Goal: Transaction & Acquisition: Purchase product/service

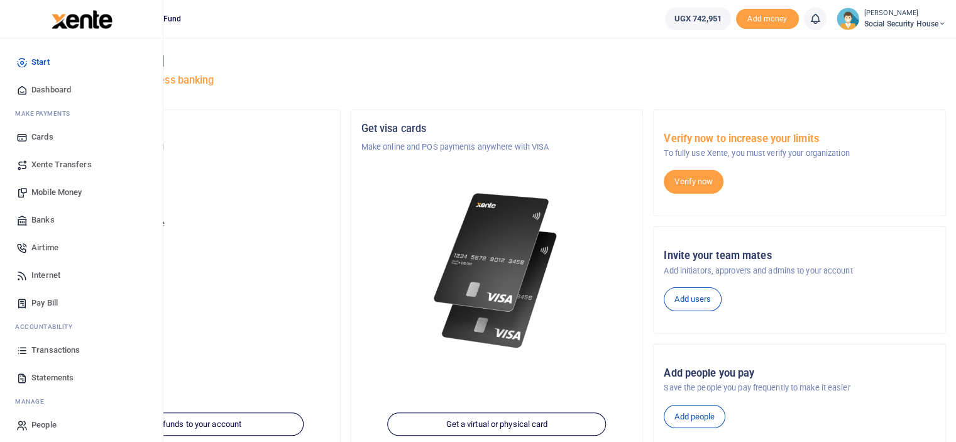
click at [51, 187] on span "Mobile Money" at bounding box center [56, 192] width 50 height 13
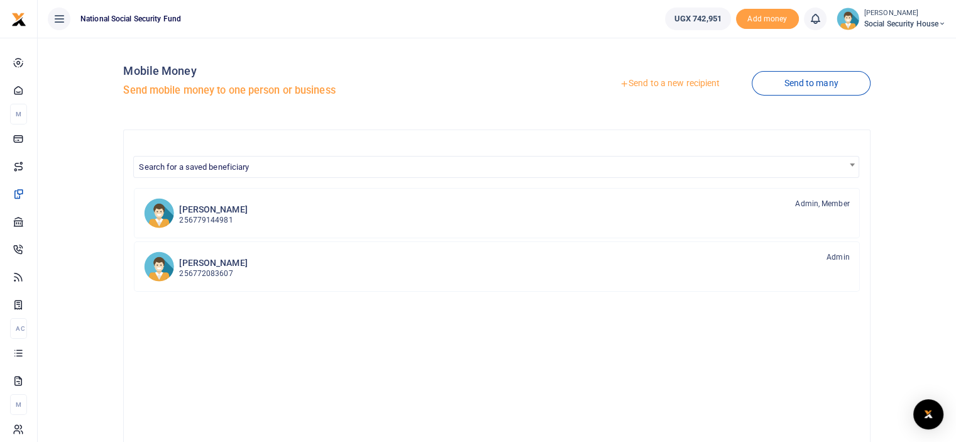
click at [682, 79] on link "Send to a new recipient" at bounding box center [670, 83] width 164 height 23
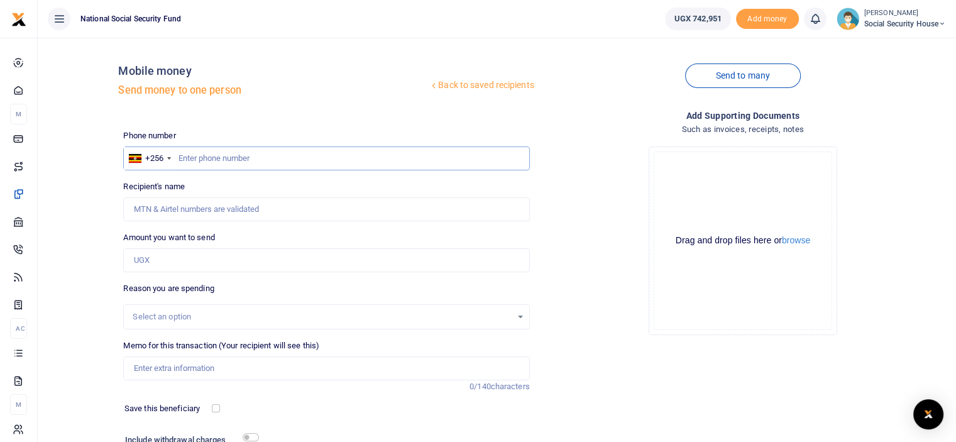
click at [387, 148] on input "text" at bounding box center [326, 158] width 406 height 24
type input "782016879"
type input "[PERSON_NAME]"
type input "782016879"
click at [266, 257] on input "Amount you want to send" at bounding box center [326, 260] width 406 height 24
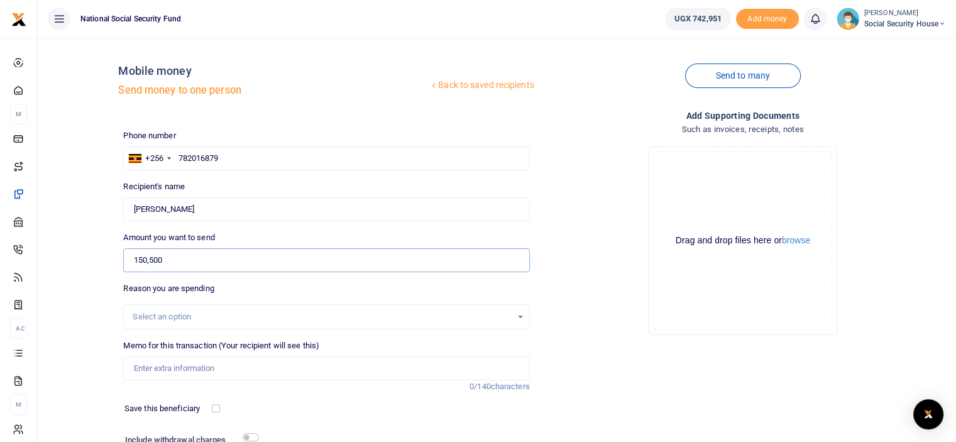
type input "150,500"
click at [261, 363] on input "Memo for this transaction (Your recipient will see this)" at bounding box center [326, 368] width 406 height 24
type input "o"
type input "p"
type input "Office tea supplies"
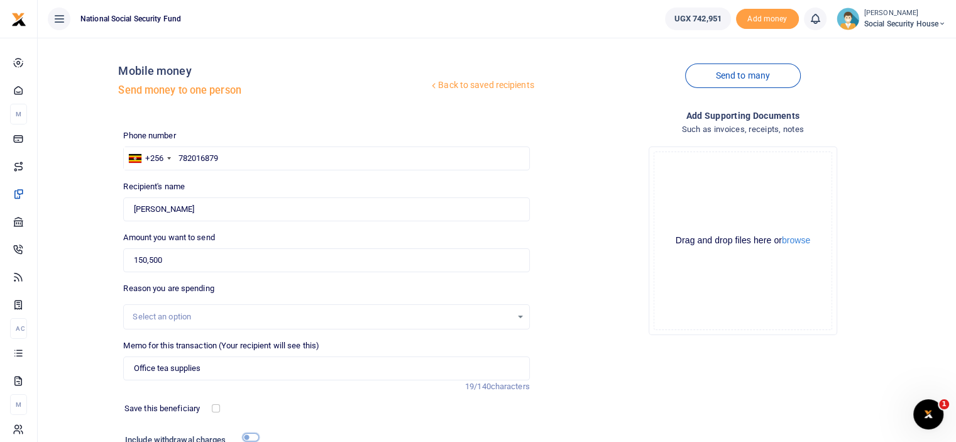
click at [250, 436] on input "checkbox" at bounding box center [251, 437] width 16 height 8
checkbox input "true"
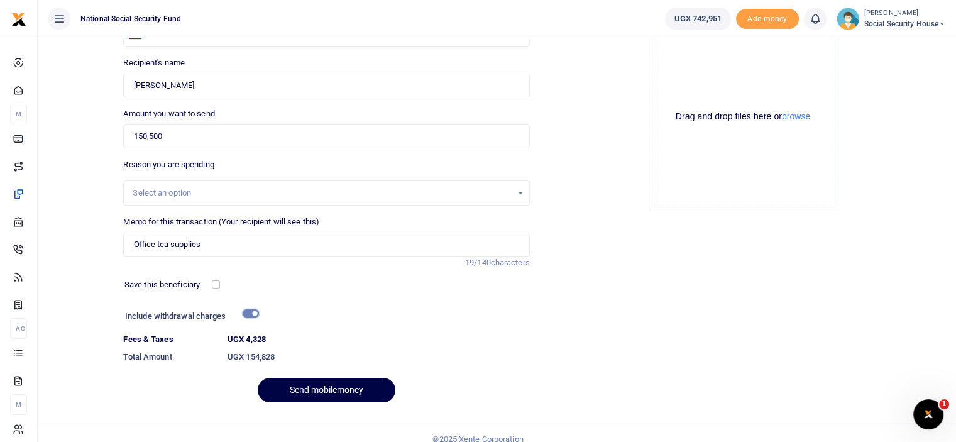
scroll to position [136, 0]
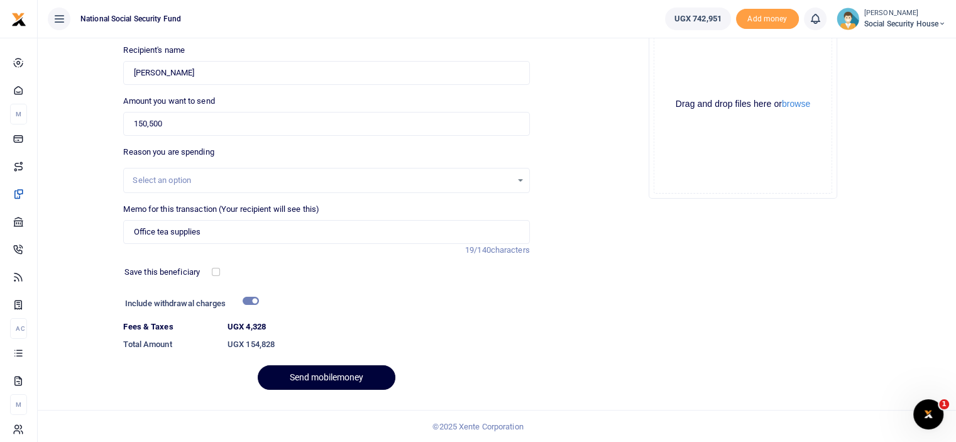
click at [366, 373] on button "Send mobilemoney" at bounding box center [327, 377] width 138 height 25
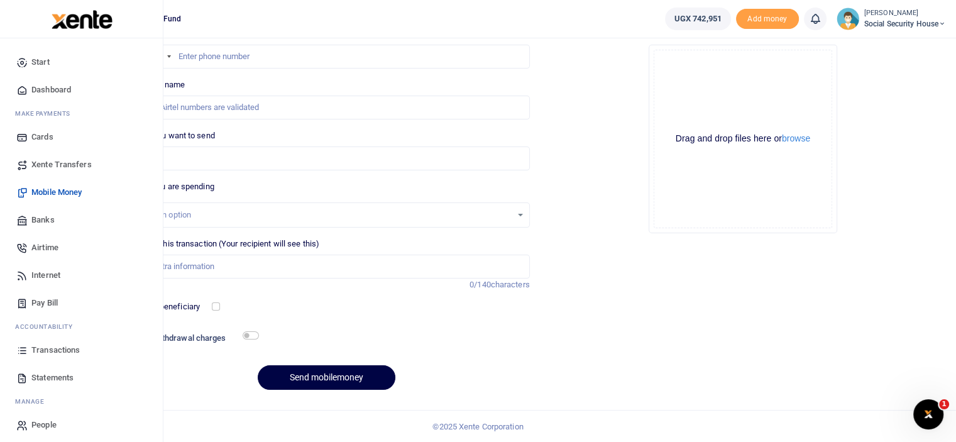
click at [58, 341] on link "Transactions" at bounding box center [81, 350] width 143 height 28
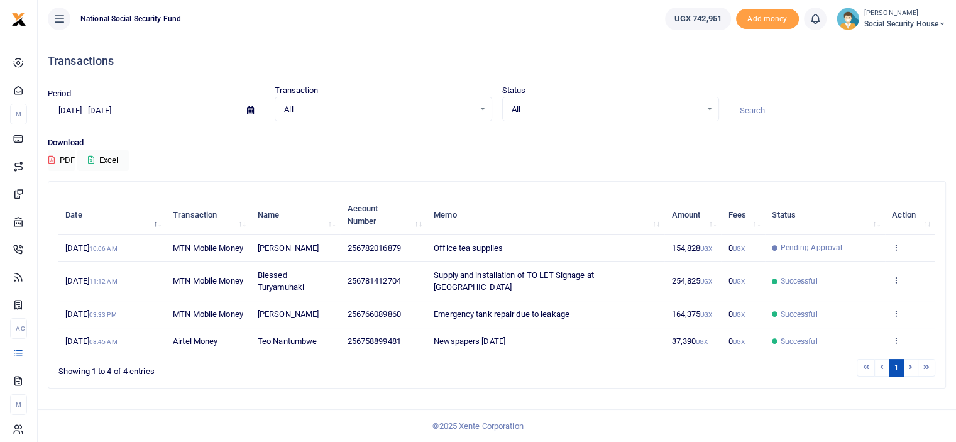
scroll to position [22, 0]
click at [897, 243] on icon at bounding box center [896, 247] width 8 height 9
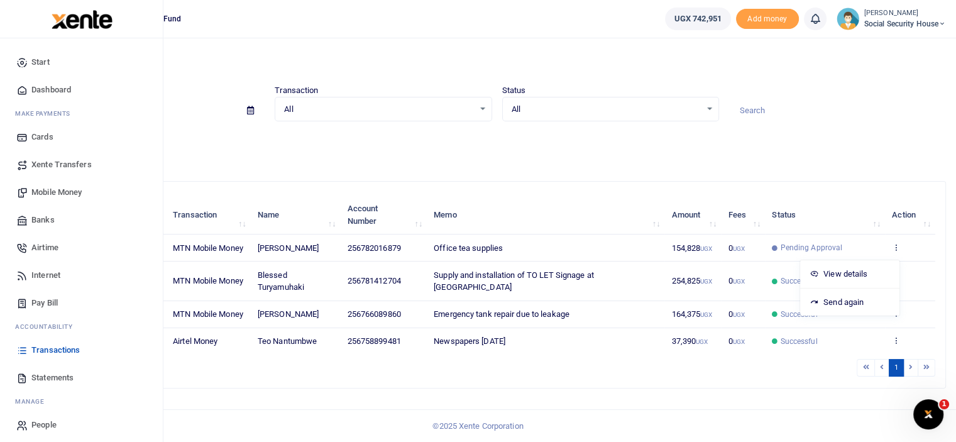
click at [53, 349] on span "Transactions" at bounding box center [55, 350] width 48 height 13
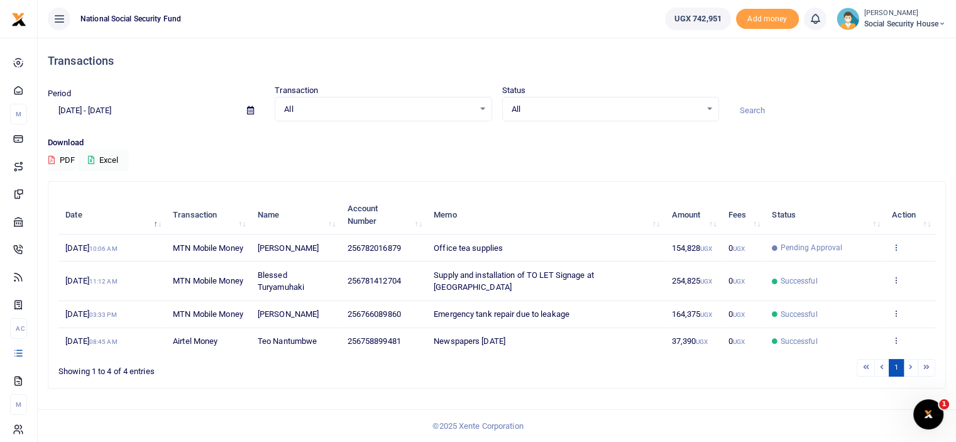
click at [895, 249] on icon at bounding box center [896, 247] width 8 height 9
click at [859, 273] on link "View details" at bounding box center [850, 274] width 99 height 18
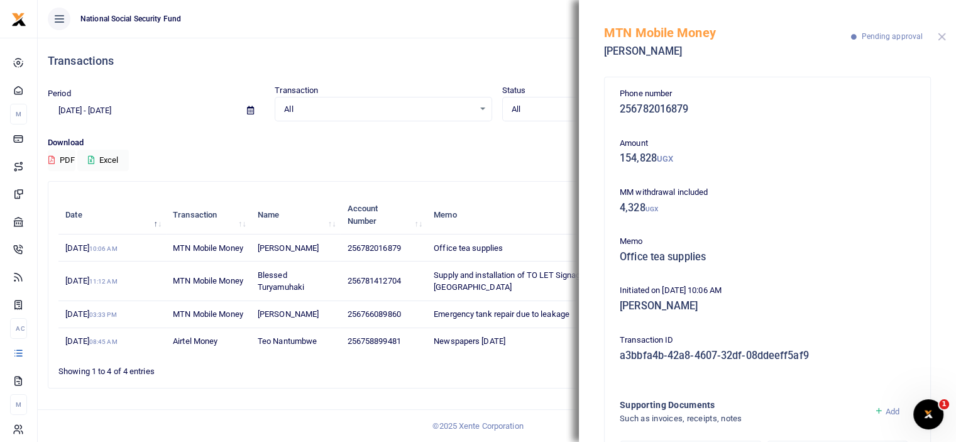
click at [943, 33] on button "Close" at bounding box center [942, 37] width 8 height 8
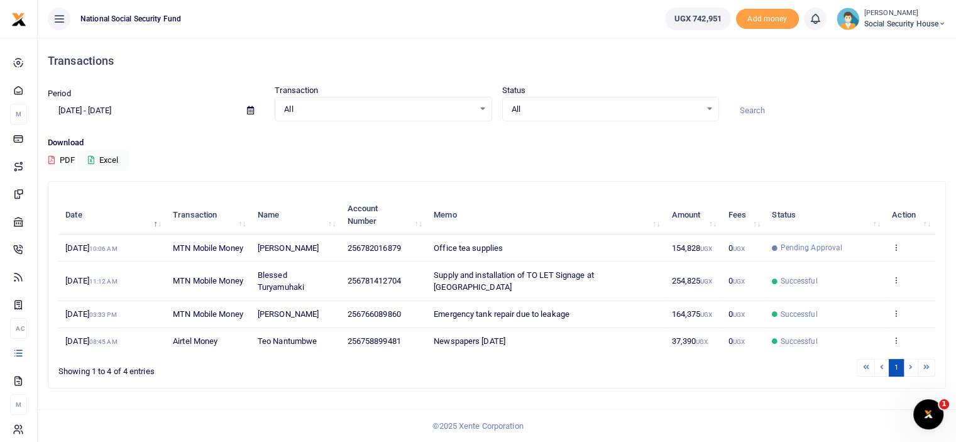
click at [896, 17] on small "[PERSON_NAME]" at bounding box center [905, 13] width 82 height 11
click at [882, 87] on link "Logout" at bounding box center [898, 92] width 99 height 18
